Goal: Information Seeking & Learning: Learn about a topic

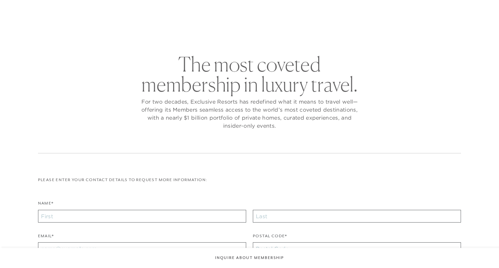
checkbox input "false"
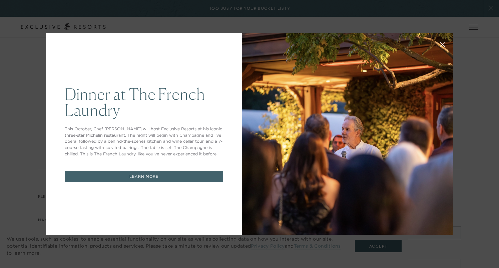
click at [372, 249] on div "Dinner at The [GEOGRAPHIC_DATA] This October, Chef [PERSON_NAME] will host Excl…" at bounding box center [249, 134] width 499 height 268
click at [144, 68] on div "Dinner at The [GEOGRAPHIC_DATA] This October, Chef [PERSON_NAME] will host Excl…" at bounding box center [144, 134] width 196 height 202
click at [467, 30] on div "Dinner at The [GEOGRAPHIC_DATA] This October, Chef [PERSON_NAME] will host Excl…" at bounding box center [249, 134] width 499 height 268
click at [440, 44] on button at bounding box center [443, 44] width 16 height 16
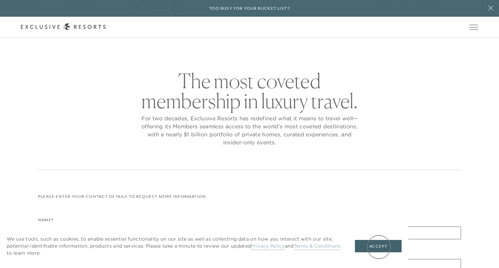
click at [379, 247] on button "Accept" at bounding box center [378, 246] width 47 height 13
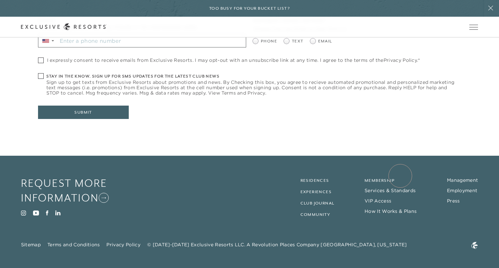
scroll to position [270, 0]
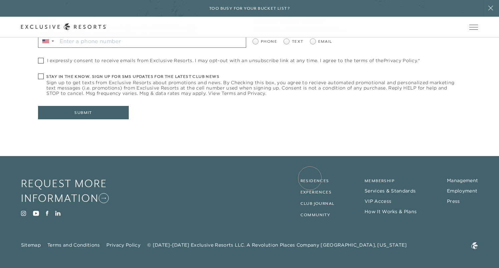
click at [310, 178] on link "Residences" at bounding box center [315, 180] width 29 height 5
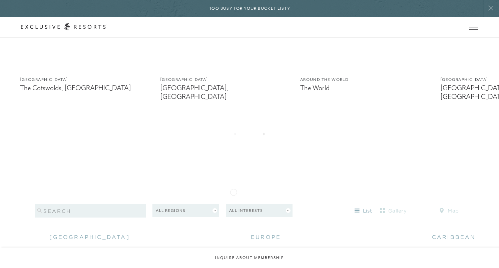
scroll to position [566, 0]
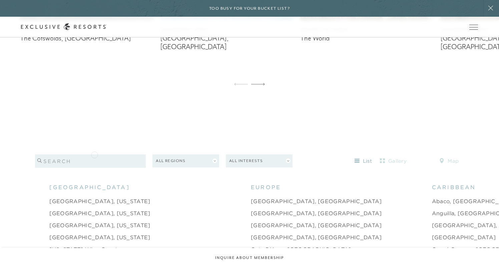
click at [94, 154] on input "search" at bounding box center [90, 160] width 111 height 13
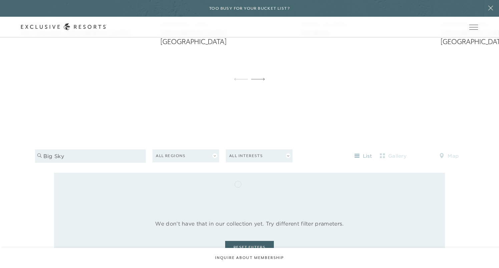
scroll to position [608, 0]
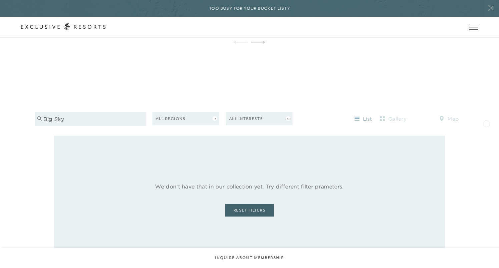
type input "big sky"
click at [486, 123] on div "Filters 1 big sky All Regions All Interests list gallery map" at bounding box center [249, 116] width 499 height 38
click at [215, 112] on button "All Regions" at bounding box center [186, 118] width 67 height 13
click at [190, 137] on link "[GEOGRAPHIC_DATA]" at bounding box center [186, 142] width 60 height 10
click at [142, 112] on input "big sky" at bounding box center [90, 118] width 111 height 13
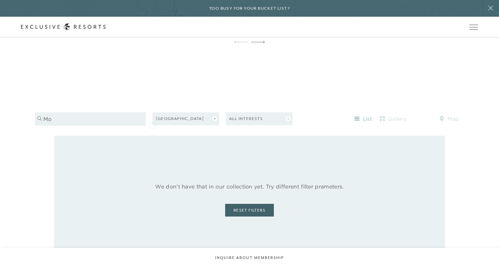
type input "m"
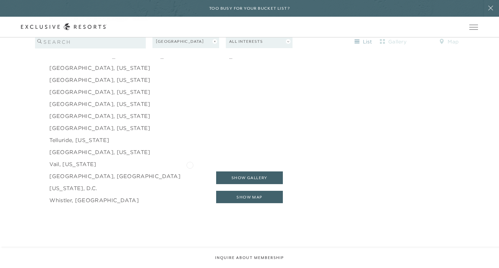
scroll to position [1084, 0]
click at [99, 195] on link "Whistler, [GEOGRAPHIC_DATA]" at bounding box center [93, 199] width 89 height 8
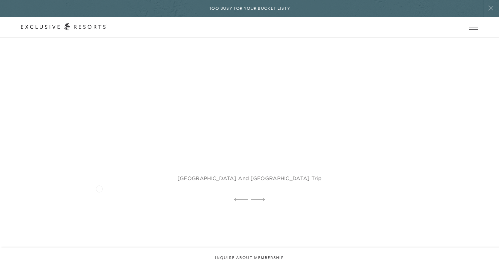
scroll to position [1395, 0]
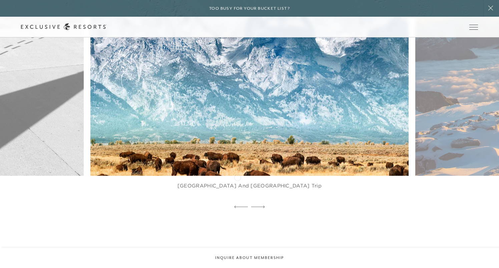
click at [237, 177] on figcaption "[GEOGRAPHIC_DATA] and [GEOGRAPHIC_DATA] Trip" at bounding box center [249, 189] width 318 height 27
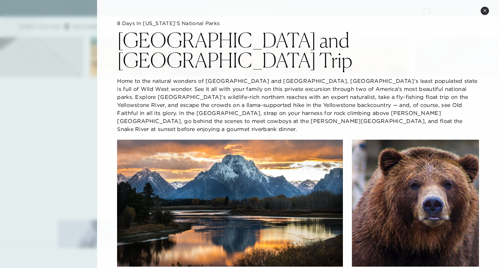
scroll to position [0, 0]
click at [485, 9] on icon at bounding box center [485, 11] width 4 height 4
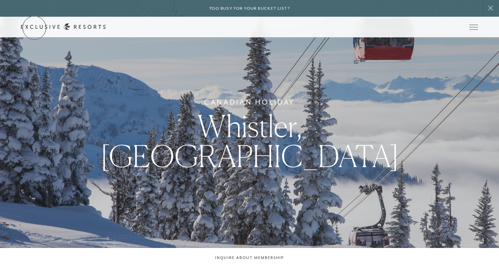
click at [0, 0] on link "Get Started" at bounding box center [0, 0] width 0 height 0
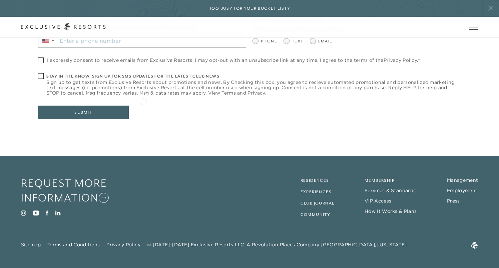
scroll to position [270, 0]
